Goal: Find specific page/section: Find specific page/section

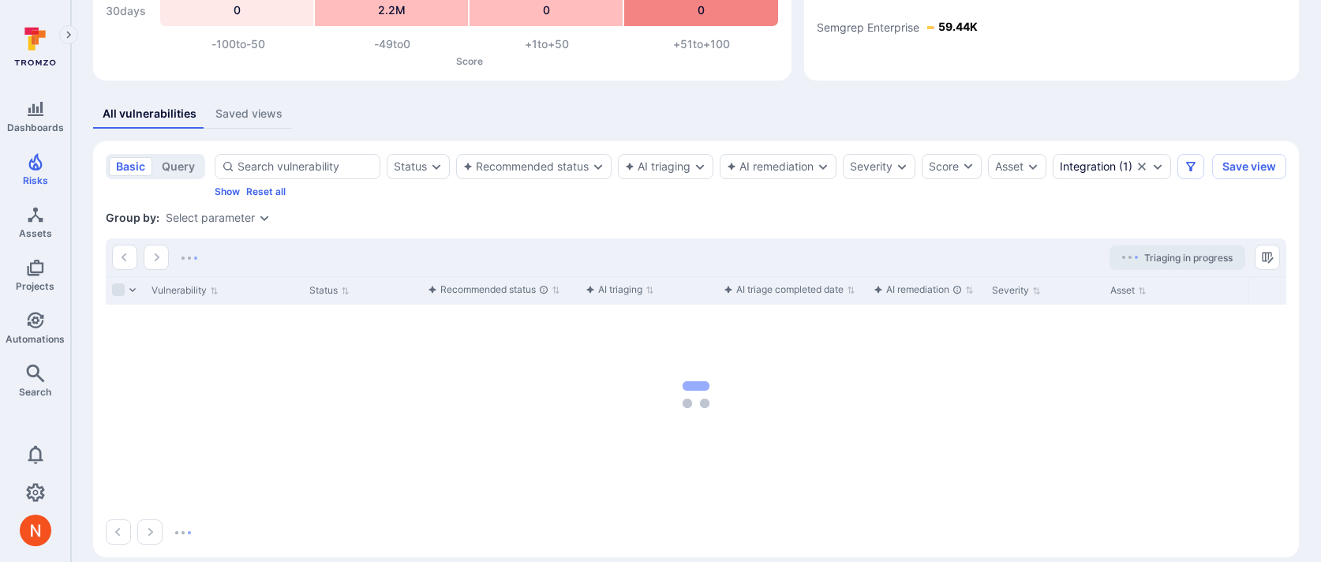
scroll to position [253, 0]
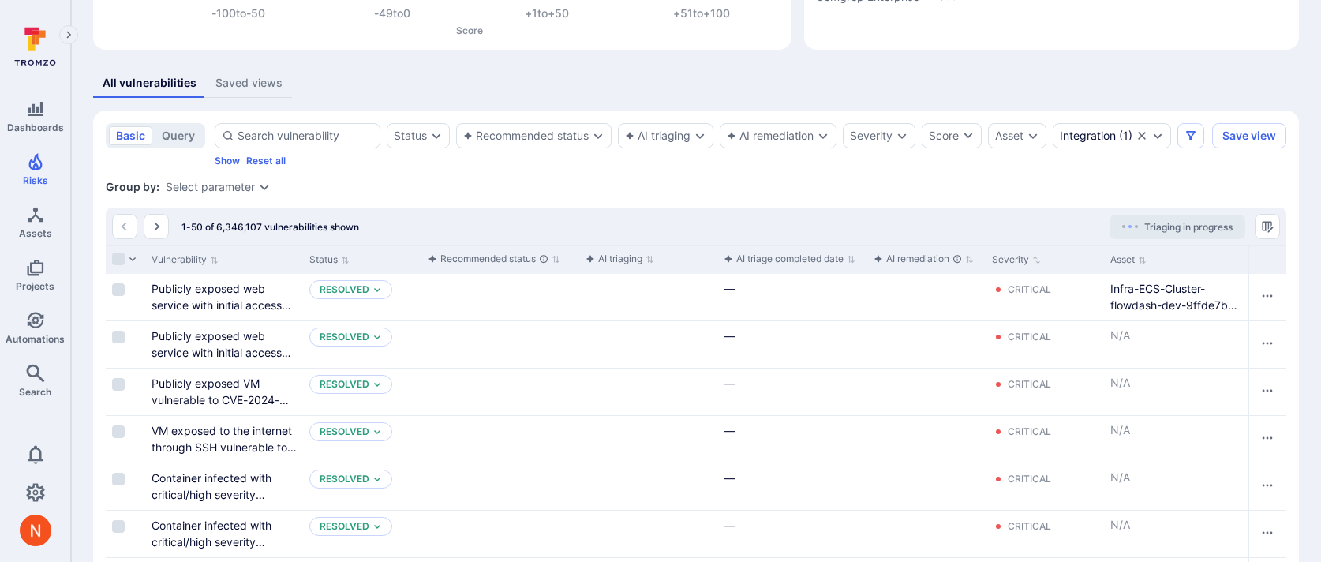
click at [1049, 167] on div "Status Recommended status AI triaging AI remediation Severity Score Asset Integ…" at bounding box center [710, 144] width 991 height 43
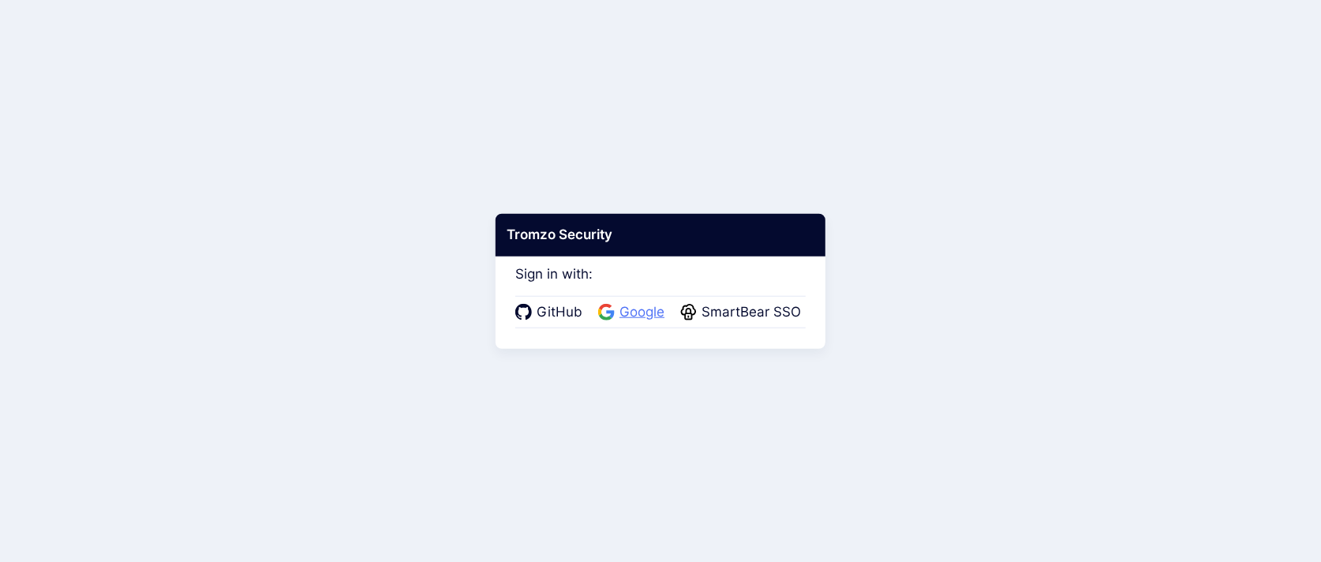
click at [642, 318] on span "Google" at bounding box center [642, 312] width 54 height 21
